Goal: Transaction & Acquisition: Purchase product/service

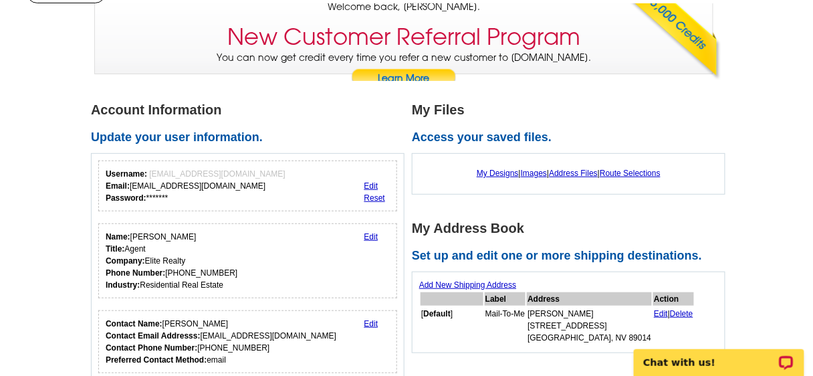
scroll to position [161, 0]
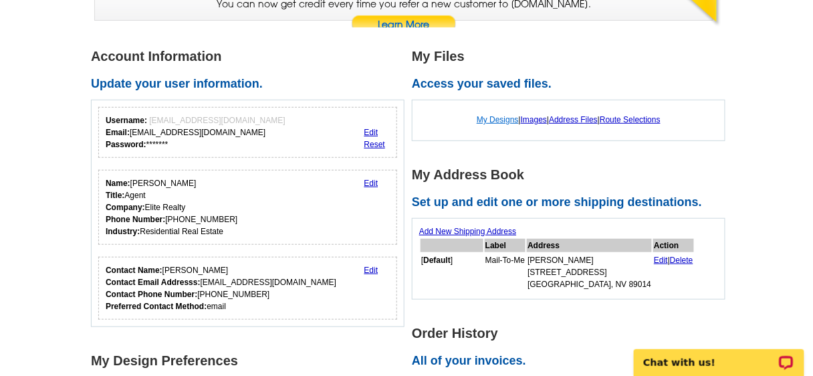
click at [492, 116] on link "My Designs" at bounding box center [498, 119] width 42 height 9
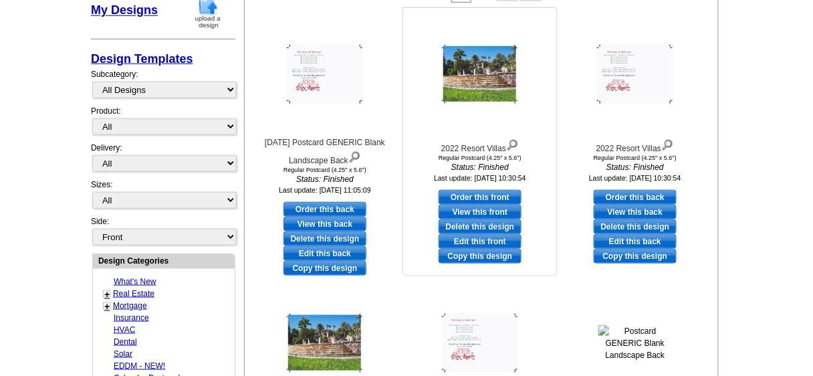
scroll to position [276, 0]
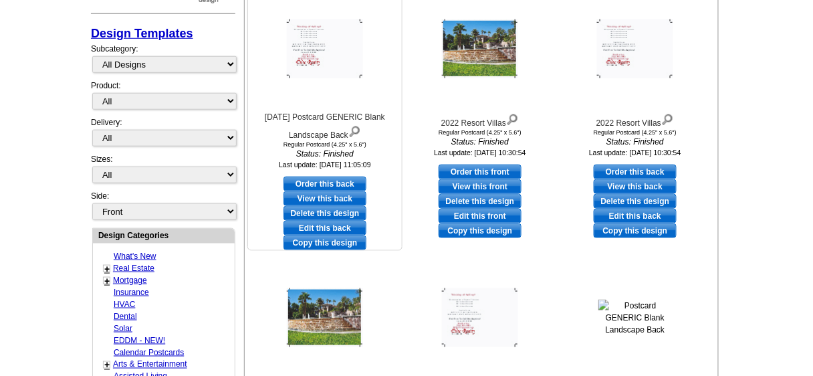
click at [323, 224] on link "Edit this back" at bounding box center [325, 228] width 83 height 15
select select "1"
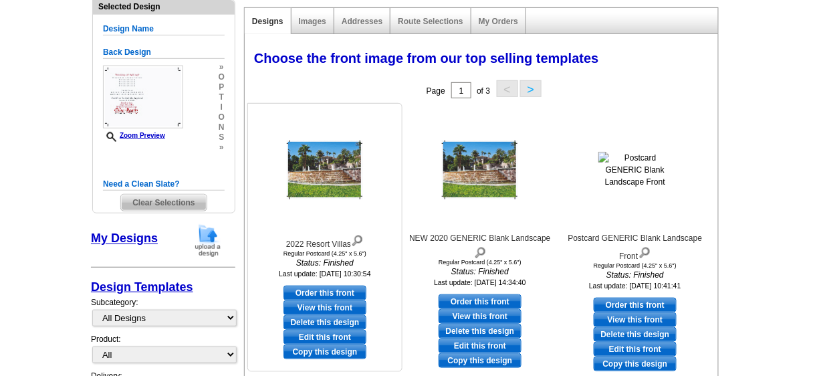
scroll to position [161, 0]
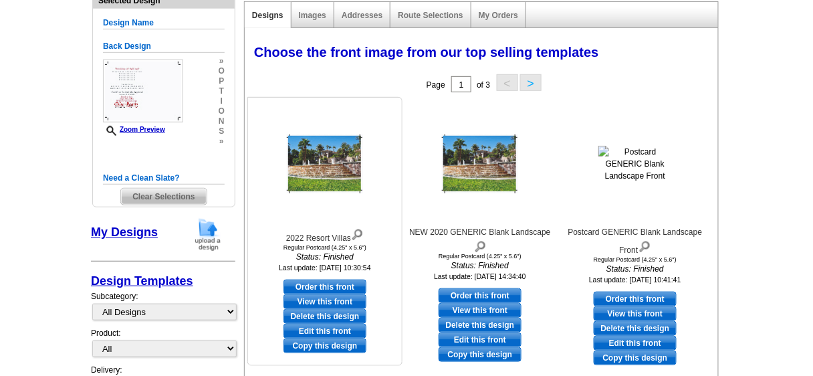
click at [324, 283] on link "Order this front" at bounding box center [325, 287] width 83 height 15
select select "back"
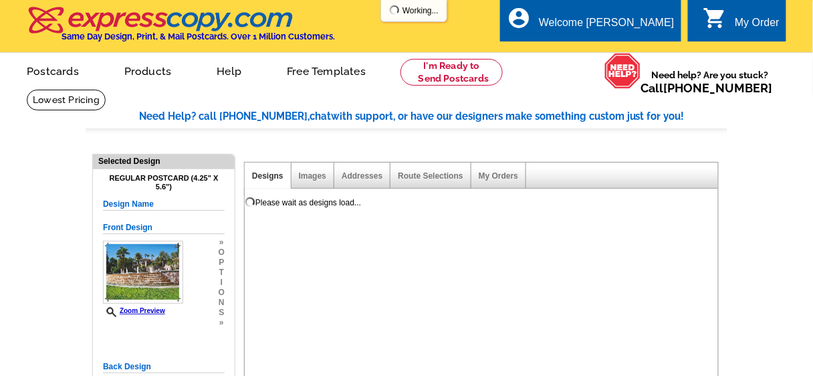
scroll to position [0, 0]
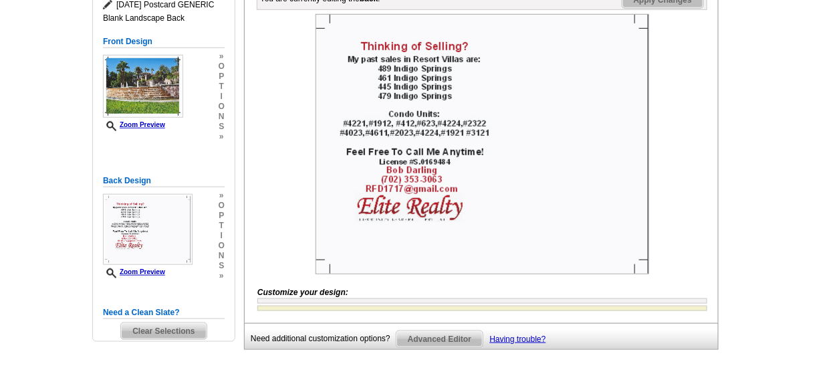
scroll to position [161, 0]
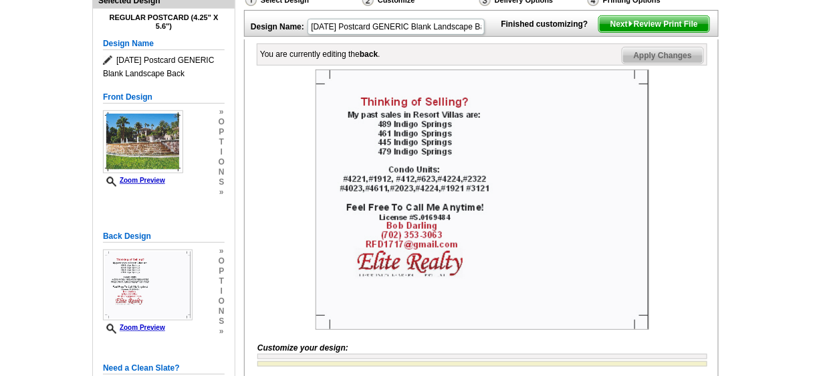
click at [657, 32] on span "Next Review Print File" at bounding box center [654, 24] width 110 height 16
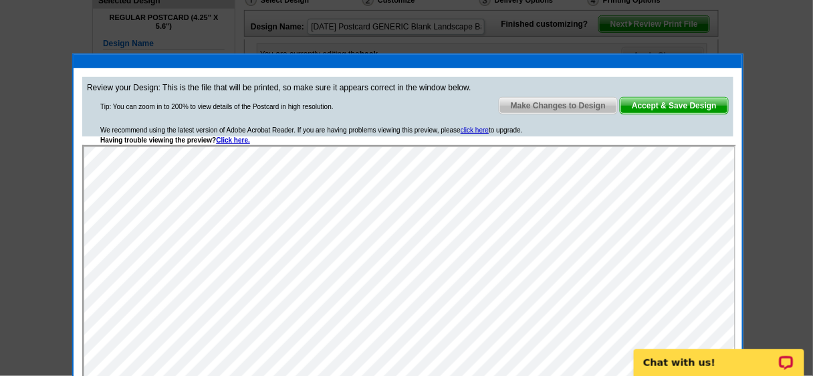
click at [659, 102] on span "Accept & Save Design" at bounding box center [675, 106] width 108 height 16
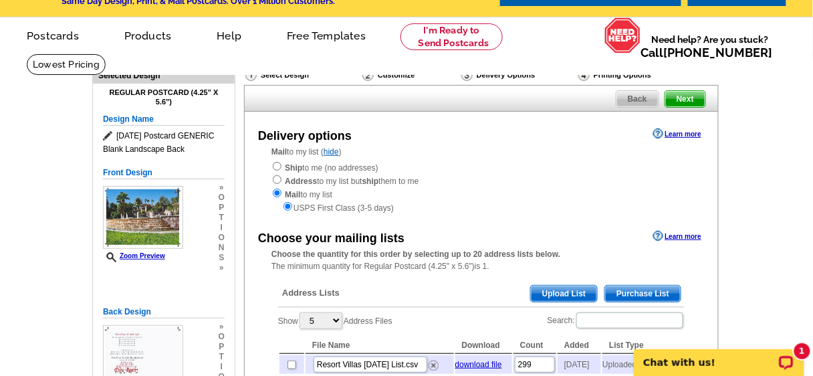
scroll to position [54, 0]
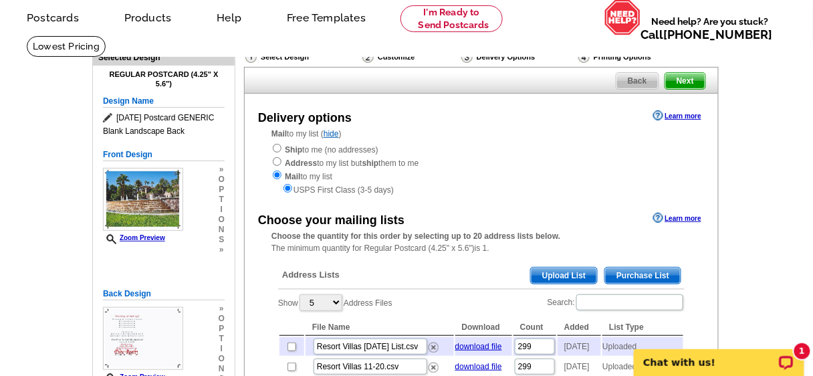
click at [558, 274] on span "Upload List" at bounding box center [564, 276] width 66 height 16
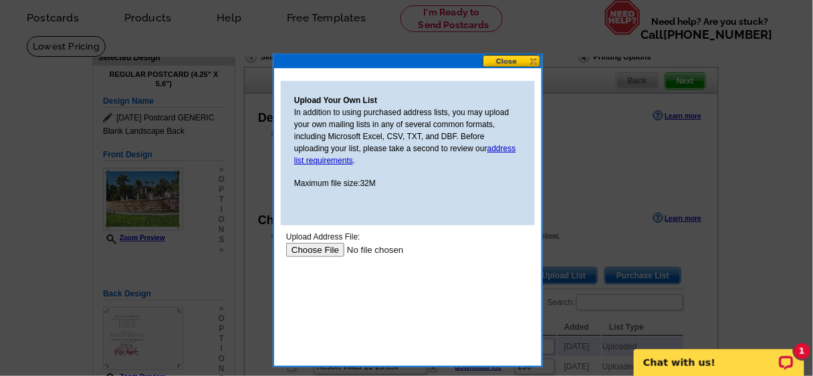
scroll to position [0, 0]
click at [319, 245] on input "file" at bounding box center [370, 249] width 169 height 14
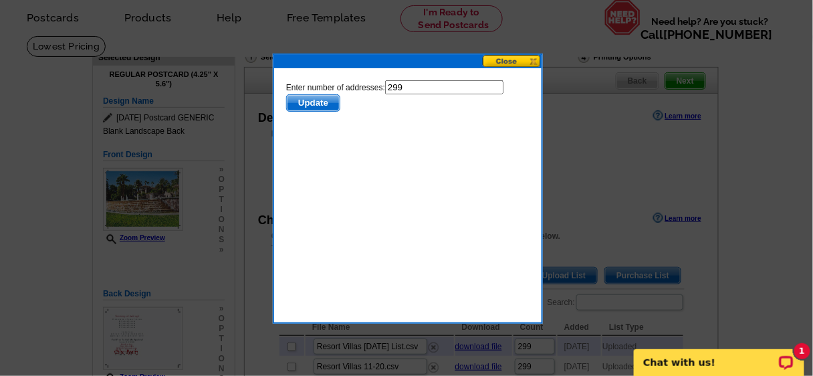
click at [313, 101] on span "Update" at bounding box center [312, 102] width 53 height 16
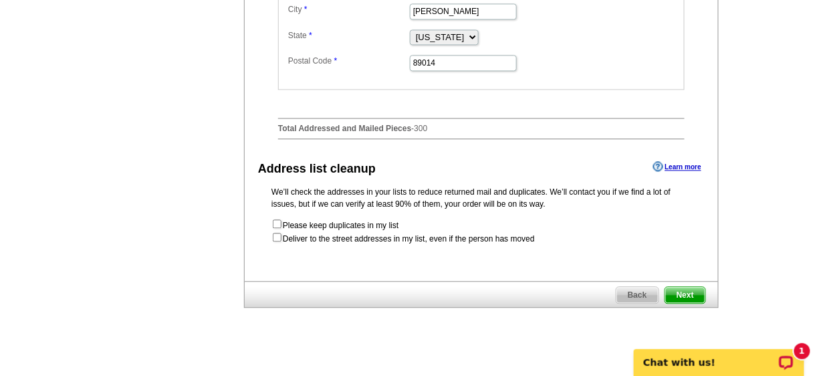
scroll to position [696, 0]
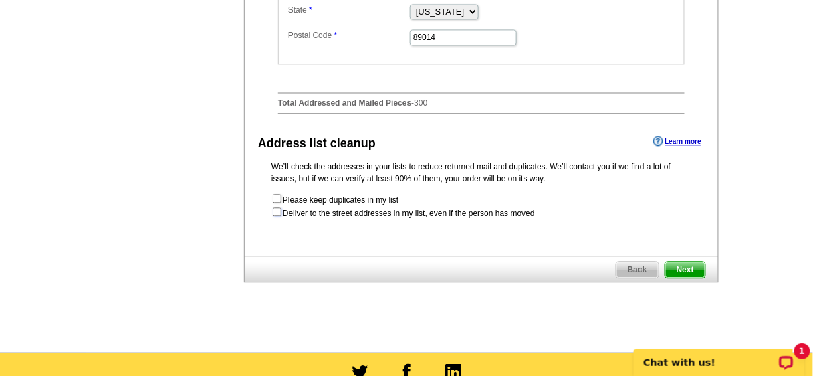
click at [276, 216] on input "checkbox" at bounding box center [277, 211] width 9 height 9
checkbox input "true"
radio input "true"
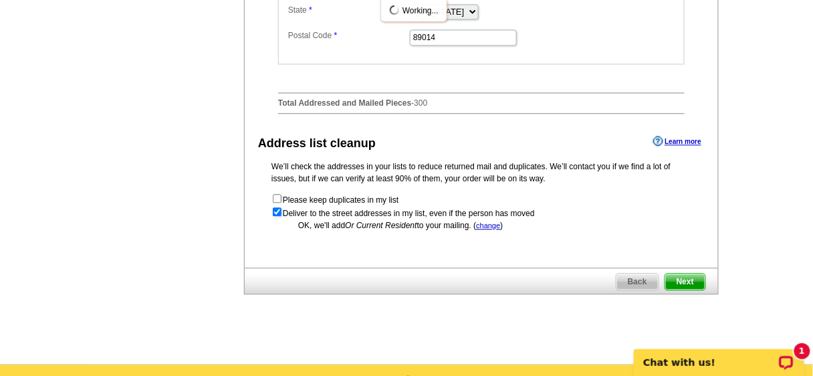
scroll to position [0, 0]
click at [681, 290] on span "Next" at bounding box center [685, 282] width 40 height 16
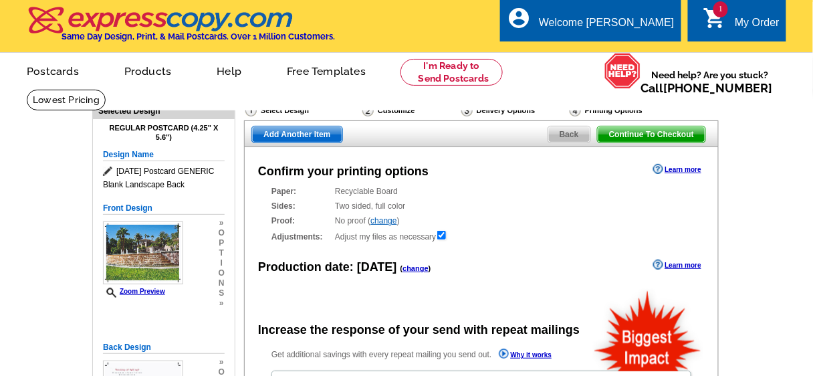
radio input "false"
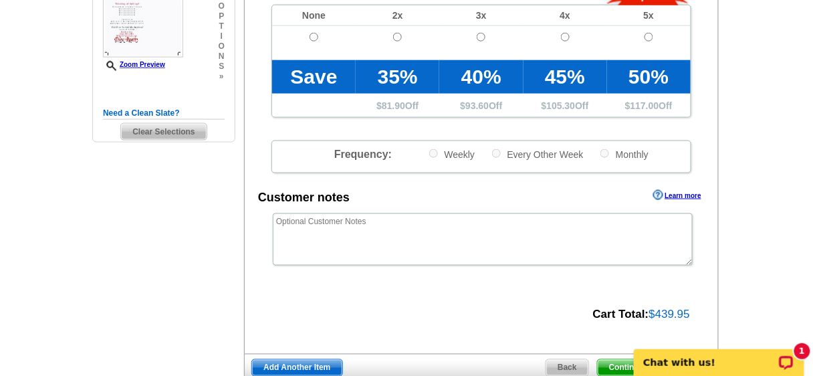
scroll to position [482, 0]
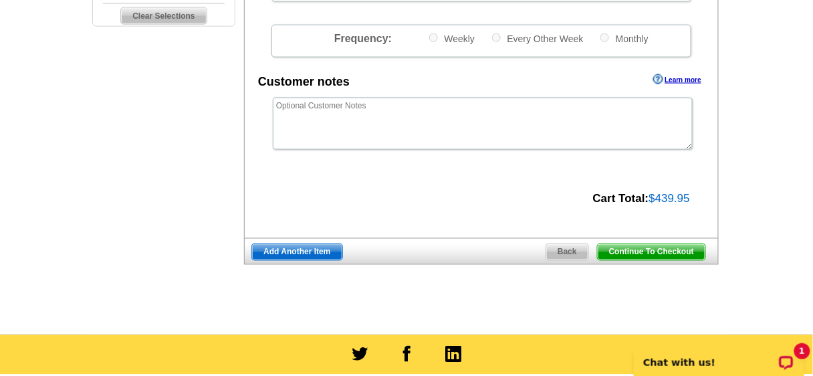
click at [639, 249] on span "Continue To Checkout" at bounding box center [652, 252] width 108 height 16
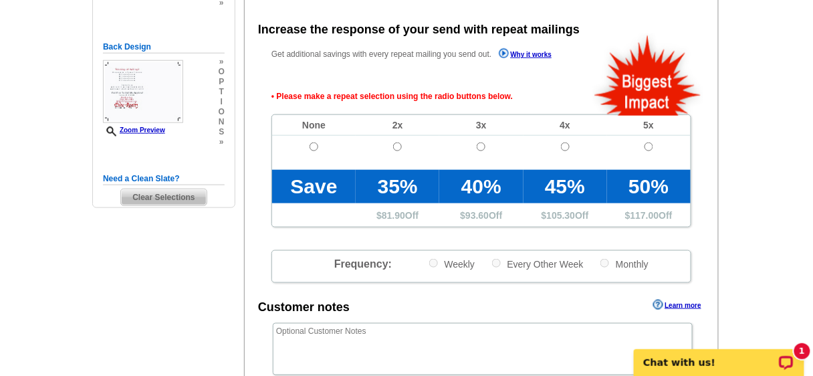
scroll to position [299, 0]
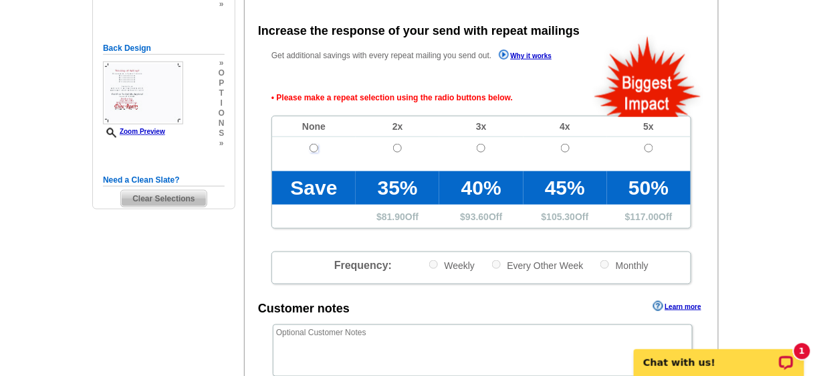
click at [314, 149] on input "radio" at bounding box center [314, 148] width 9 height 9
radio input "true"
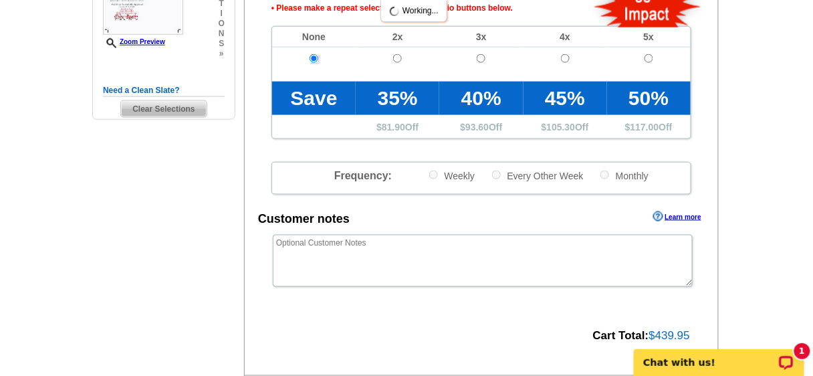
scroll to position [566, 0]
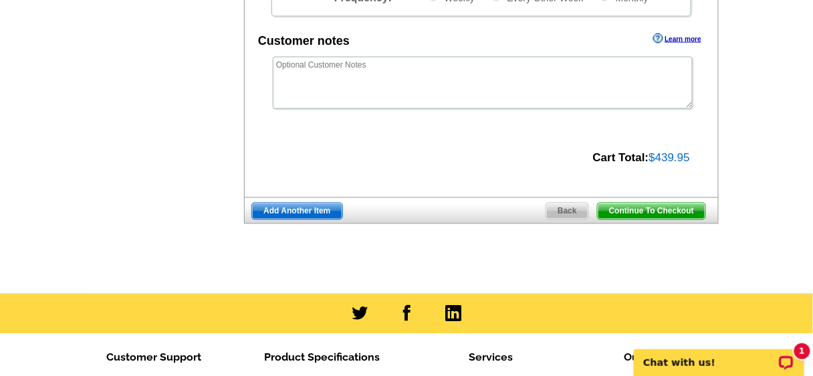
click at [655, 207] on span "Continue To Checkout" at bounding box center [652, 211] width 108 height 16
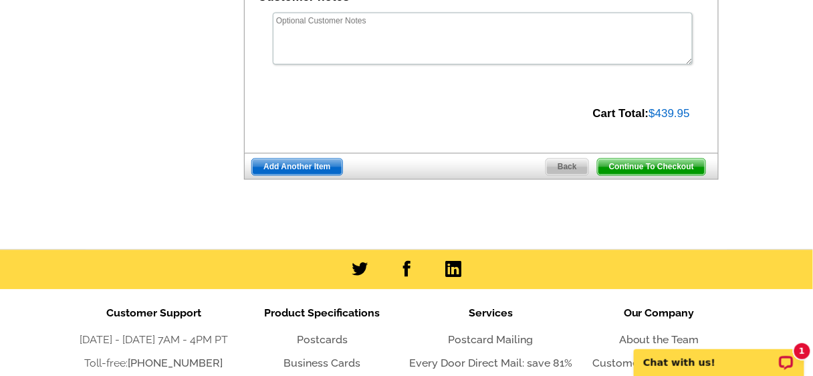
scroll to position [522, 0]
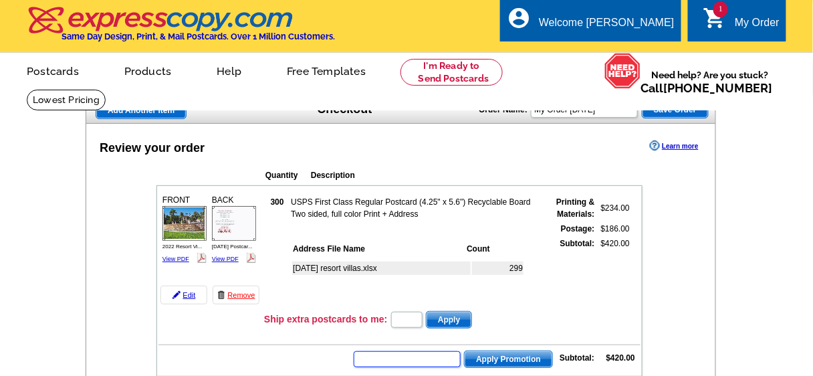
click at [407, 359] on input "text" at bounding box center [407, 359] width 107 height 16
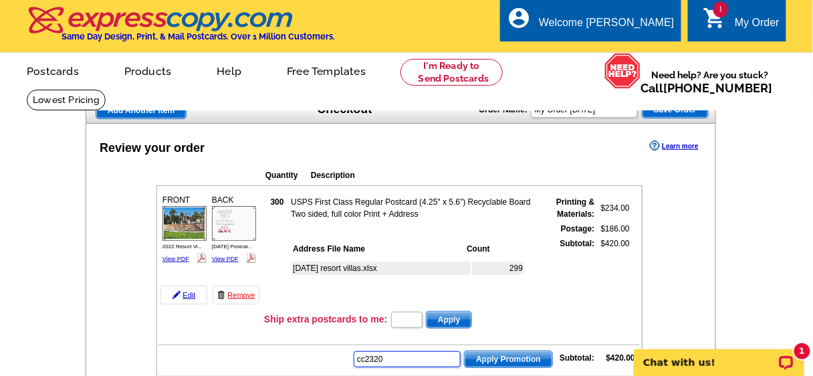
type input "cc2320"
click at [508, 355] on span "Apply Promotion" at bounding box center [509, 359] width 88 height 16
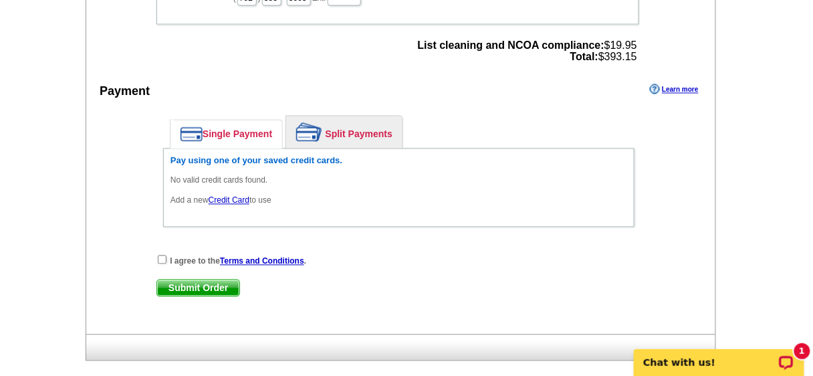
scroll to position [589, 0]
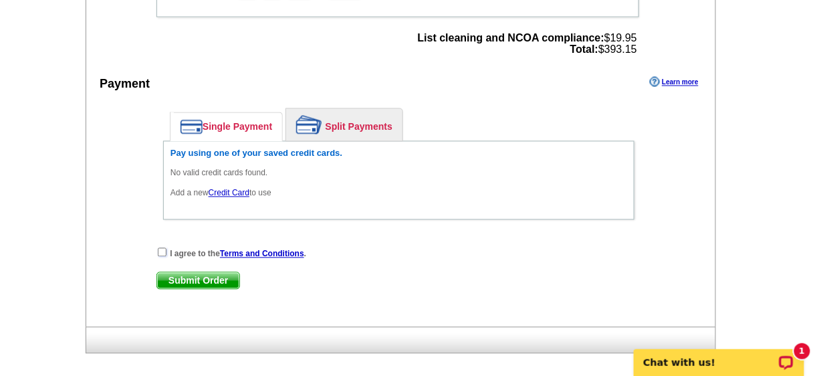
click at [163, 249] on input "checkbox" at bounding box center [162, 252] width 9 height 9
checkbox input "true"
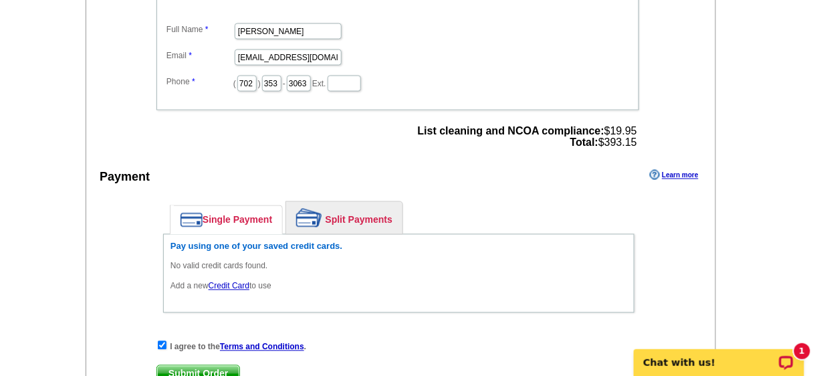
scroll to position [428, 0]
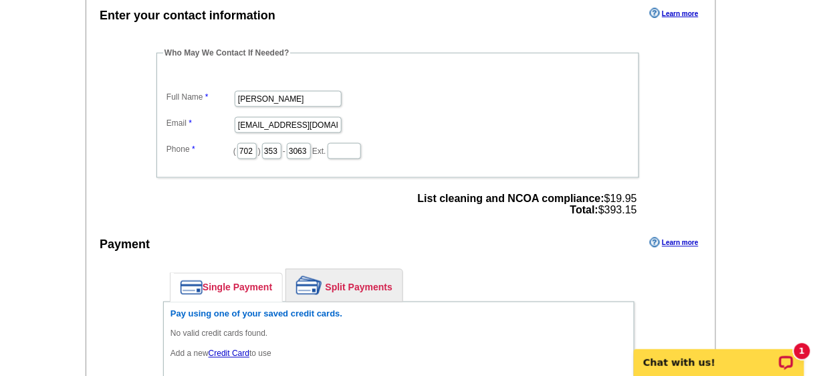
click at [227, 349] on link "Credit Card" at bounding box center [229, 353] width 41 height 9
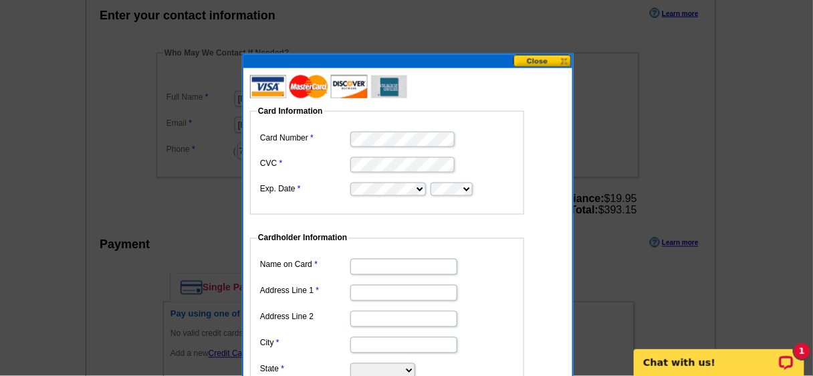
click at [357, 264] on input "Name on Card" at bounding box center [403, 267] width 107 height 16
type input "[PERSON_NAME]"
click at [359, 289] on input "Address Line 1" at bounding box center [403, 293] width 107 height 16
type input "[STREET_ADDRESS]"
click at [369, 340] on input "City" at bounding box center [403, 345] width 107 height 16
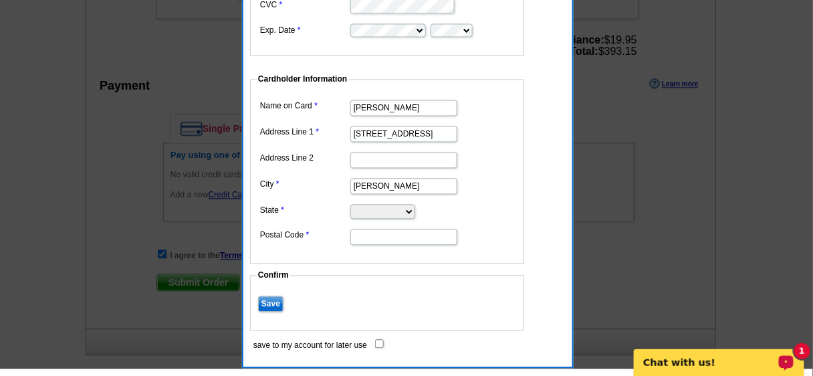
scroll to position [589, 0]
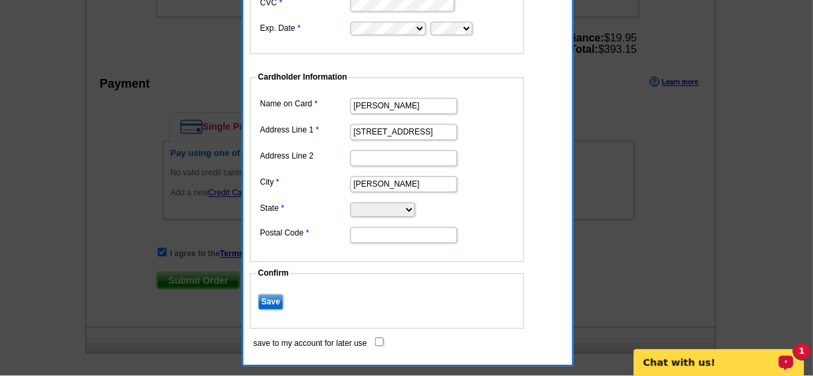
type input "Henderson"
click at [415, 207] on select "Alabama Alaska Arizona Arkansas California Colorado Connecticut District of Col…" at bounding box center [382, 210] width 65 height 15
select select "NV"
click at [350, 203] on select "Alabama Alaska Arizona Arkansas California Colorado Connecticut District of Col…" at bounding box center [382, 210] width 65 height 15
click at [364, 236] on input "Postal Code" at bounding box center [403, 235] width 107 height 16
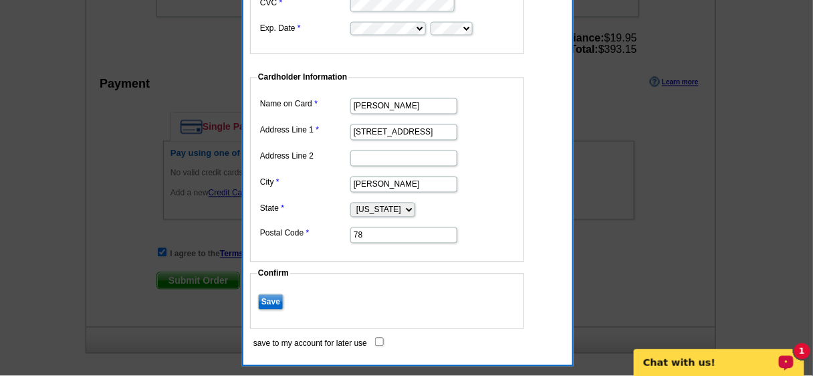
type input "7"
type input "89014"
click at [270, 296] on input "Save" at bounding box center [270, 302] width 25 height 16
click at [381, 338] on input "save to my account for later use" at bounding box center [379, 342] width 9 height 9
checkbox input "true"
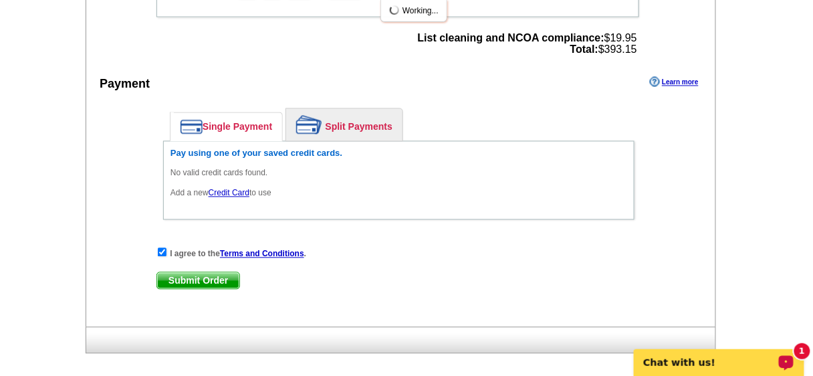
click at [270, 294] on div "I agree to the Terms and Conditions . Submit Order Submit Order" at bounding box center [398, 274] width 485 height 55
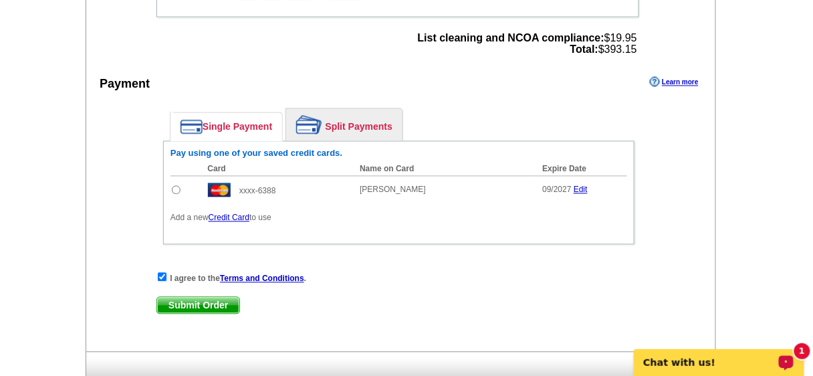
click at [211, 276] on strong "I agree to the Terms and Conditions ." at bounding box center [238, 278] width 136 height 9
click at [205, 298] on span "Submit Order" at bounding box center [198, 306] width 82 height 16
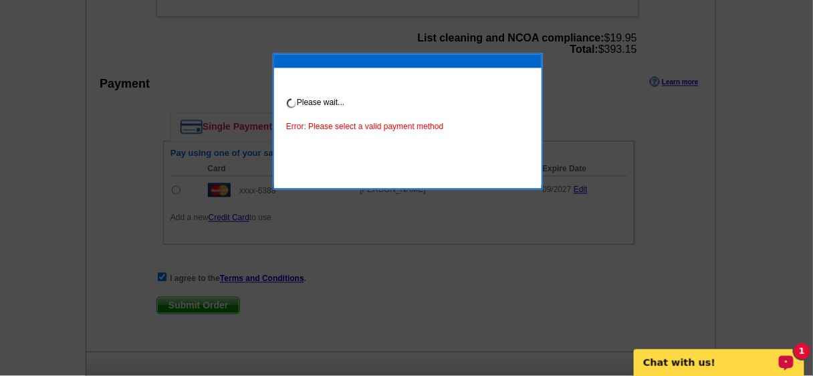
drag, startPoint x: 31, startPoint y: 150, endPoint x: 163, endPoint y: 179, distance: 134.2
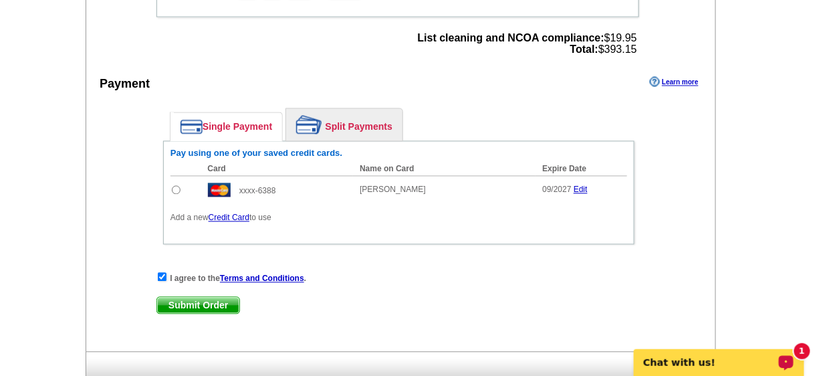
click at [176, 186] on input "radio" at bounding box center [176, 190] width 9 height 9
radio input "true"
click at [198, 298] on span "Submit Order" at bounding box center [198, 306] width 82 height 16
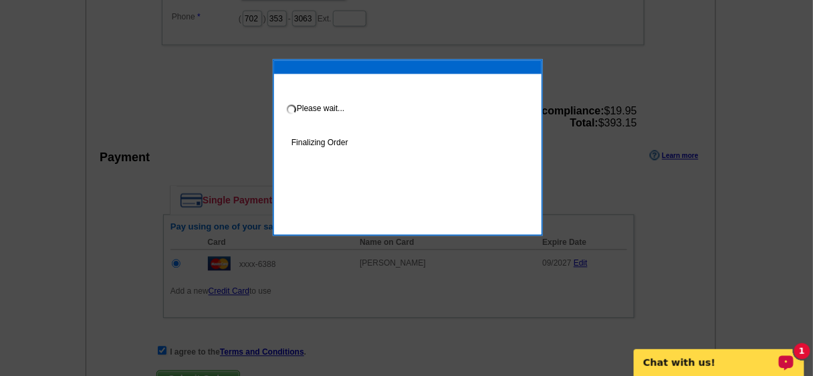
scroll to position [690, 0]
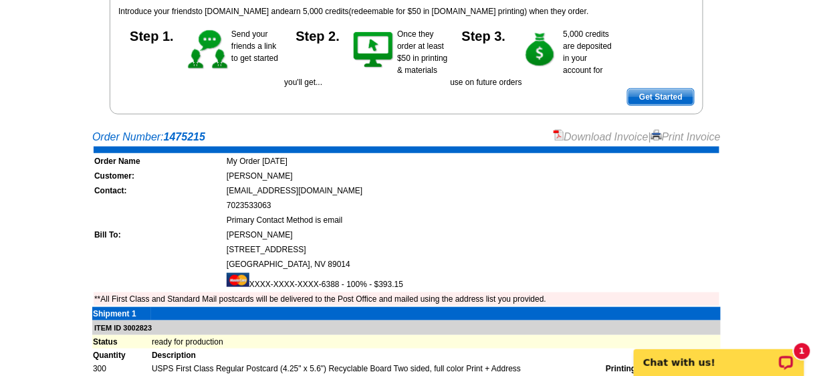
scroll to position [161, 0]
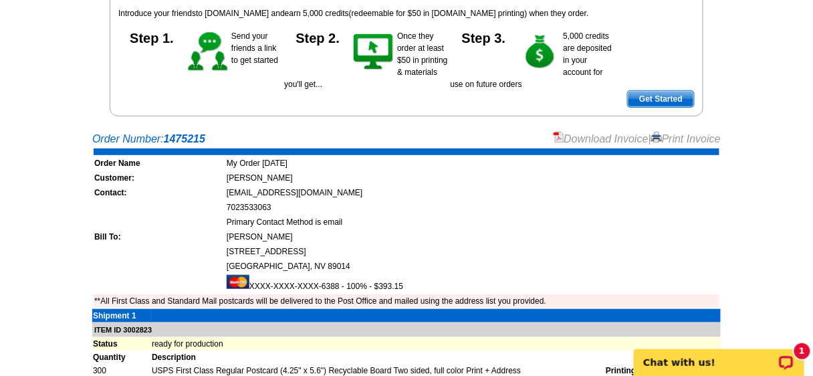
click at [675, 135] on link "Print Invoice" at bounding box center [686, 138] width 70 height 11
